Goal: Navigation & Orientation: Find specific page/section

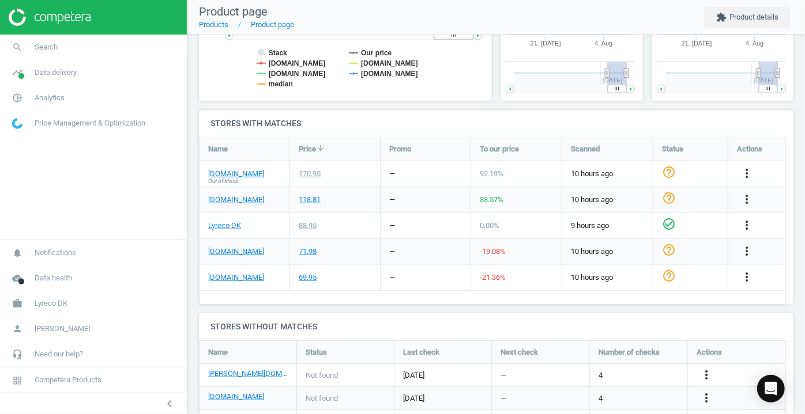
click at [18, 17] on img at bounding box center [50, 17] width 82 height 17
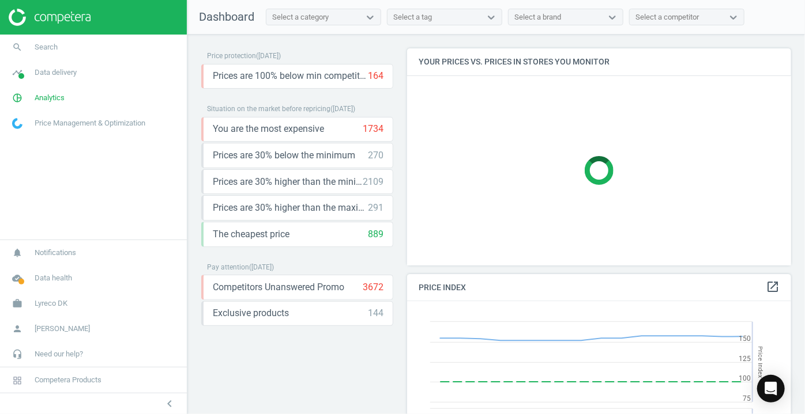
scroll to position [244, 392]
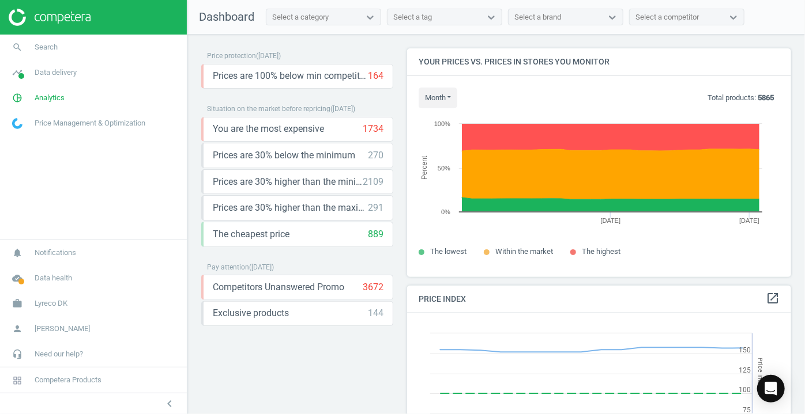
click at [17, 15] on img at bounding box center [50, 17] width 82 height 17
